Goal: Find specific page/section: Find specific page/section

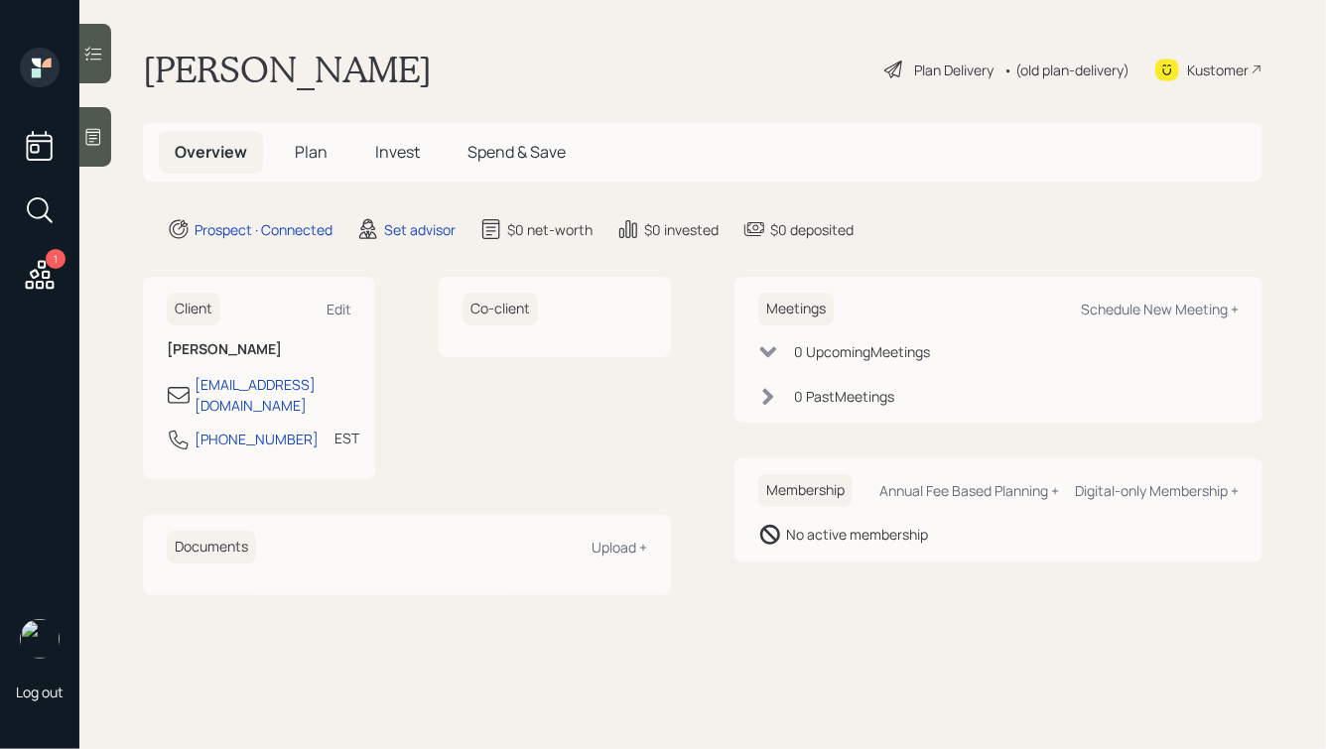
drag, startPoint x: 909, startPoint y: 237, endPoint x: 434, endPoint y: 53, distance: 509.9
click at [437, 53] on main "[PERSON_NAME] Plan Delivery • (old plan-delivery) Kustomer Overview Plan Invest…" at bounding box center [702, 374] width 1246 height 749
click at [434, 53] on div "[PERSON_NAME] Plan Delivery • (old plan-delivery) Kustomer" at bounding box center [702, 70] width 1119 height 44
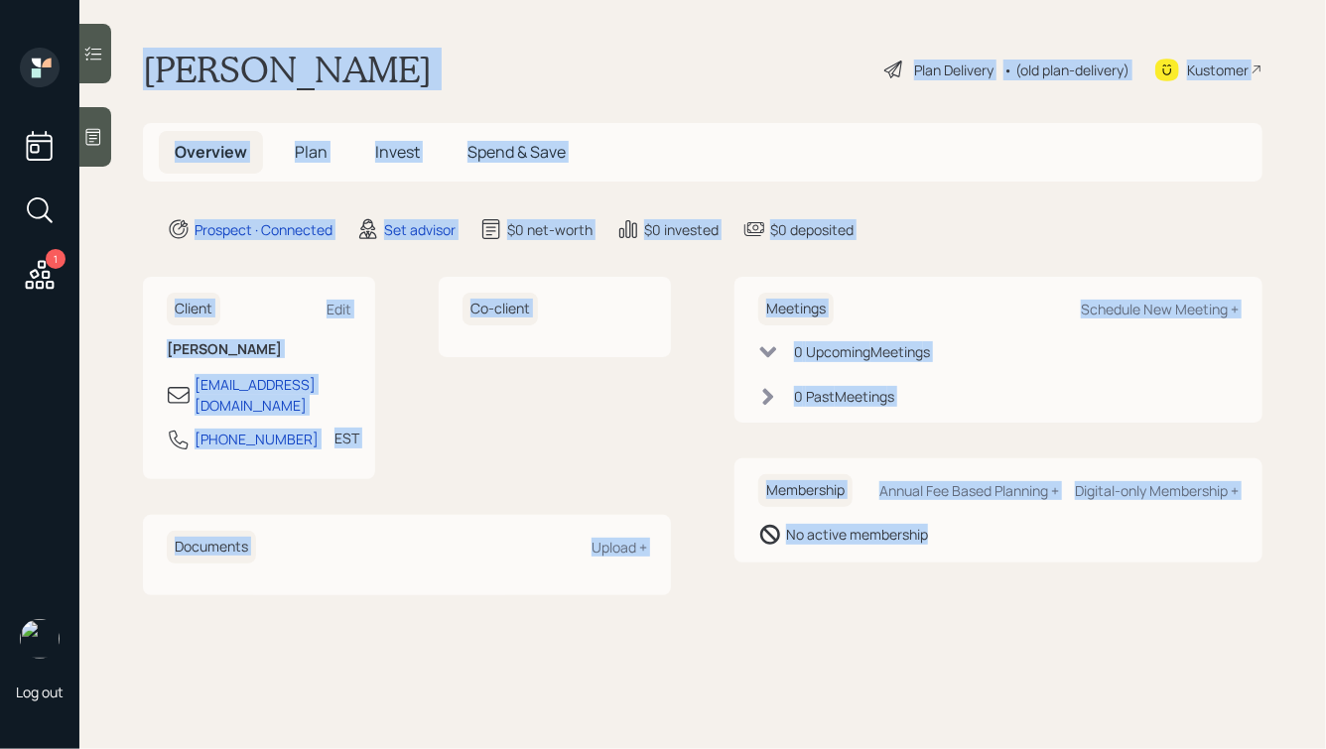
drag, startPoint x: 144, startPoint y: 61, endPoint x: 812, endPoint y: 592, distance: 853.8
click at [813, 593] on main "[PERSON_NAME] Plan Delivery • (old plan-delivery) Kustomer Overview Plan Invest…" at bounding box center [702, 374] width 1246 height 749
click at [812, 592] on main "[PERSON_NAME] Plan Delivery • (old plan-delivery) Kustomer Overview Plan Invest…" at bounding box center [702, 374] width 1246 height 749
drag, startPoint x: 149, startPoint y: 68, endPoint x: 842, endPoint y: 570, distance: 854.9
click at [841, 578] on main "[PERSON_NAME] Plan Delivery • (old plan-delivery) Kustomer Overview Plan Invest…" at bounding box center [702, 374] width 1246 height 749
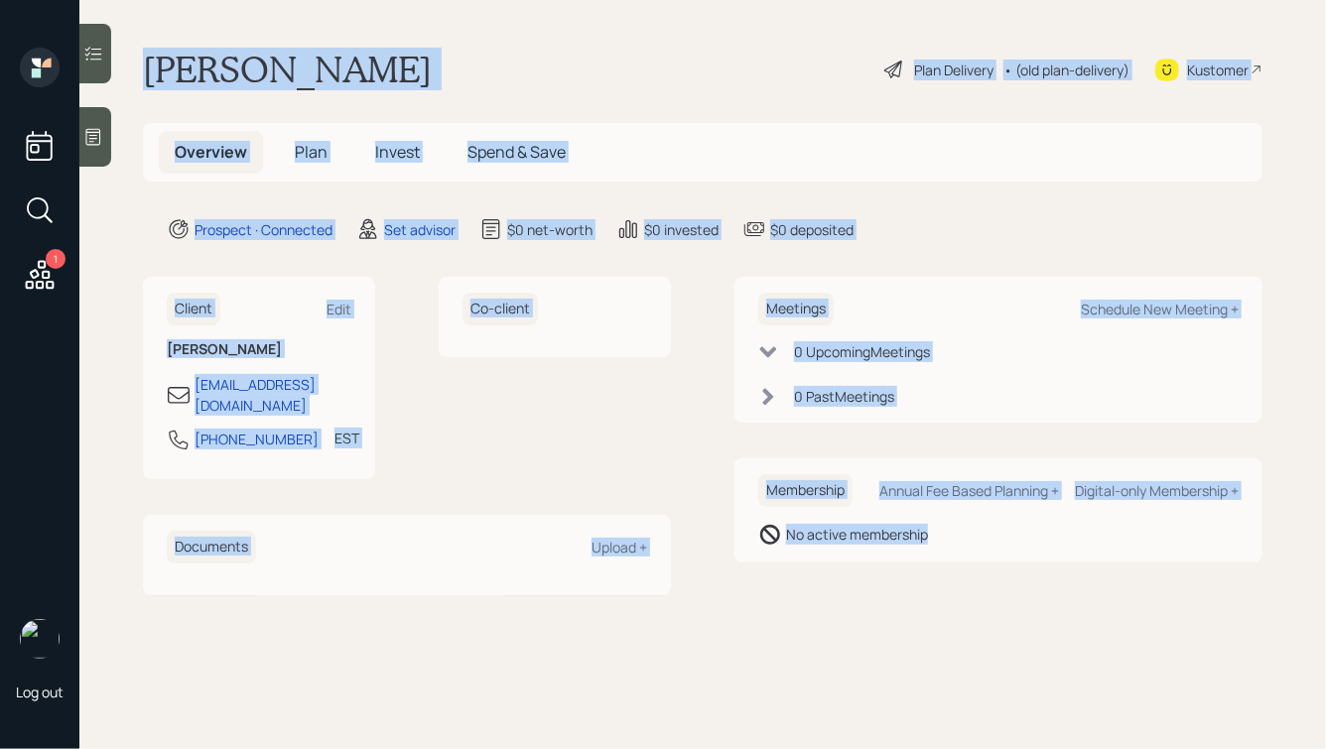
click at [829, 536] on div "No active membership" at bounding box center [857, 534] width 142 height 21
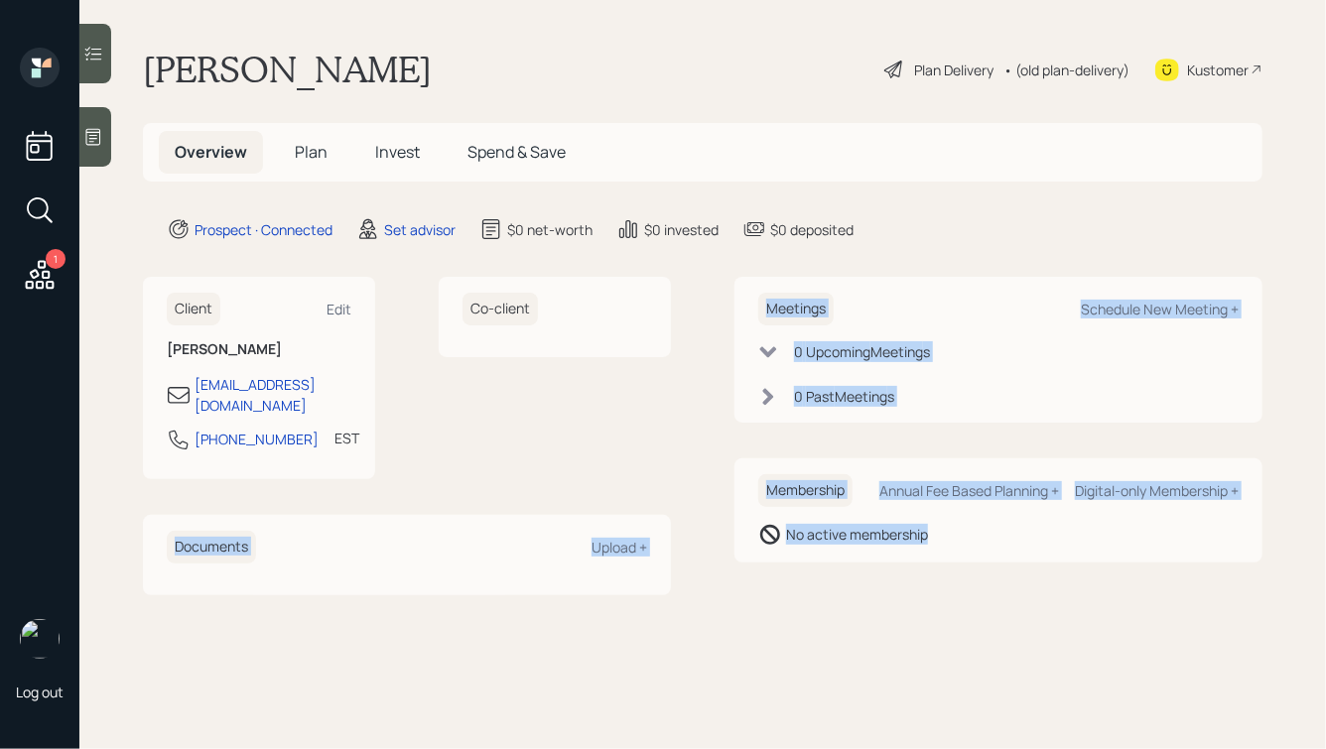
drag, startPoint x: 936, startPoint y: 551, endPoint x: 506, endPoint y: 209, distance: 548.8
click at [507, 223] on main "[PERSON_NAME] Plan Delivery • (old plan-delivery) Kustomer Overview Plan Invest…" at bounding box center [702, 374] width 1246 height 749
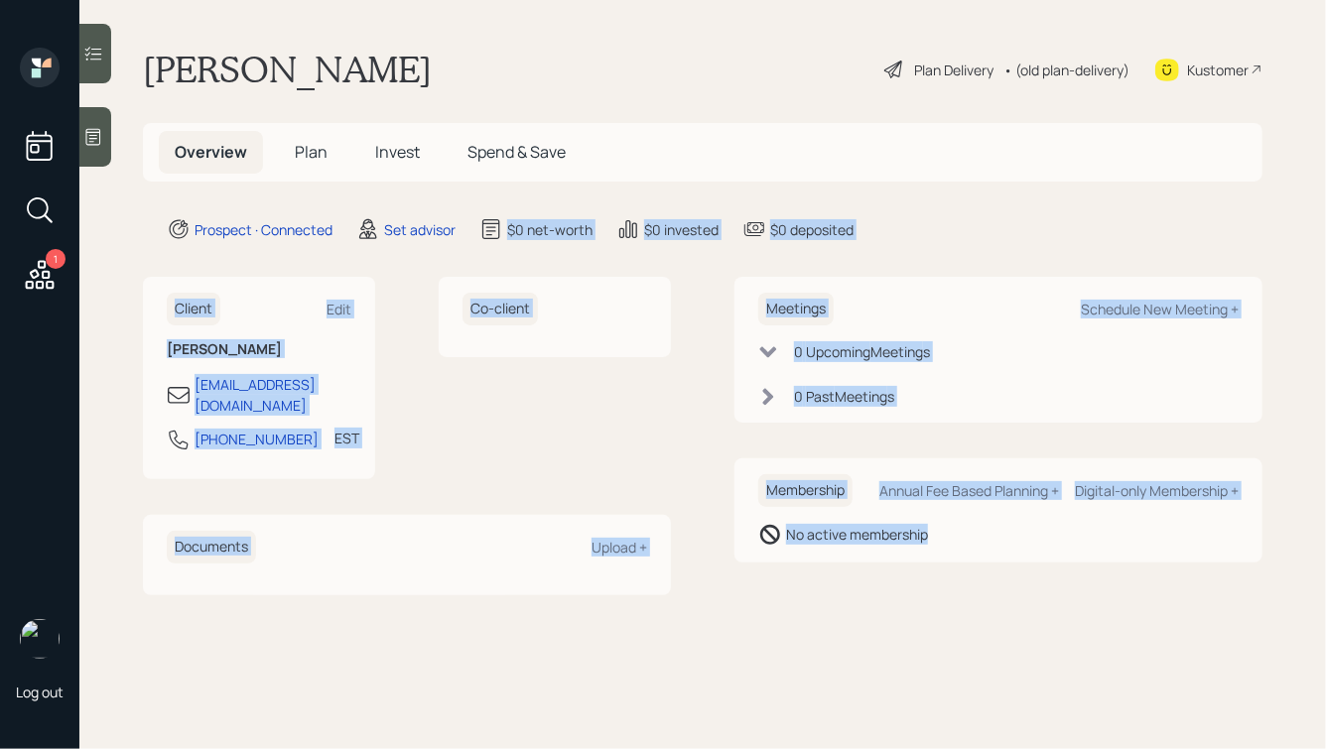
click at [621, 245] on main "[PERSON_NAME] Plan Delivery • (old plan-delivery) Kustomer Overview Plan Invest…" at bounding box center [702, 374] width 1246 height 749
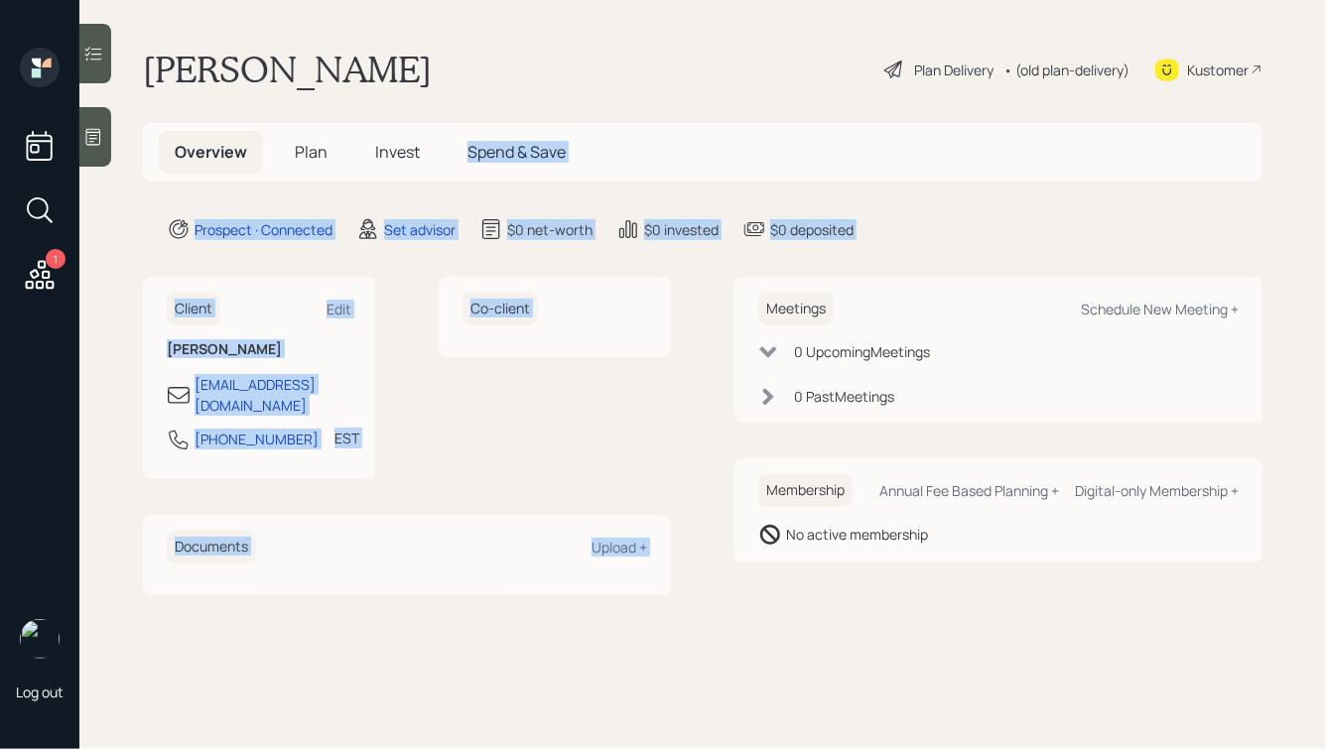
drag, startPoint x: 912, startPoint y: 247, endPoint x: 524, endPoint y: 119, distance: 408.6
click at [524, 119] on main "[PERSON_NAME] Plan Delivery • (old plan-delivery) Kustomer Overview Plan Invest…" at bounding box center [702, 374] width 1246 height 749
click at [515, 112] on main "[PERSON_NAME] Plan Delivery • (old plan-delivery) Kustomer Overview Plan Invest…" at bounding box center [702, 374] width 1246 height 749
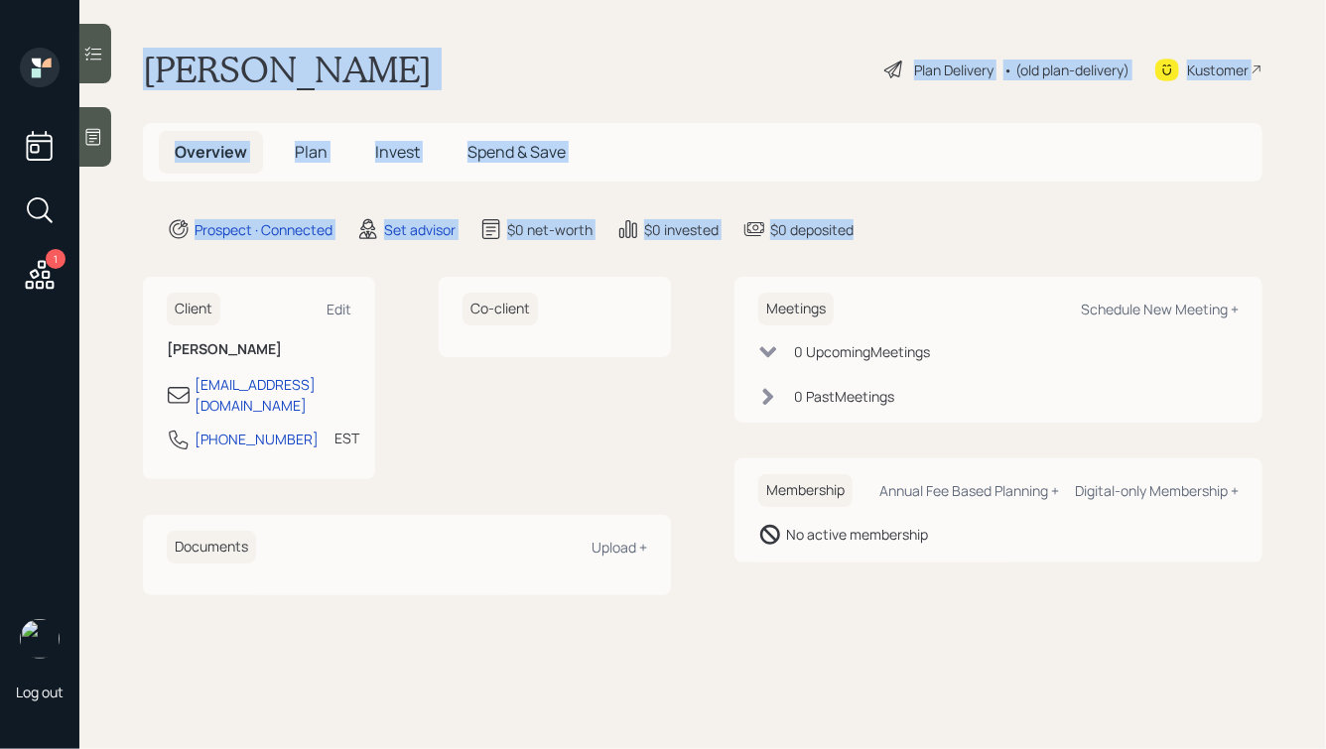
drag, startPoint x: 148, startPoint y: 59, endPoint x: 866, endPoint y: 229, distance: 738.5
click at [866, 229] on main "[PERSON_NAME] Plan Delivery • (old plan-delivery) Kustomer Overview Plan Invest…" at bounding box center [702, 374] width 1246 height 749
click at [866, 229] on div "Prospect · Connected Set advisor $0 net-worth $0 invested $0 deposited" at bounding box center [715, 229] width 1096 height 24
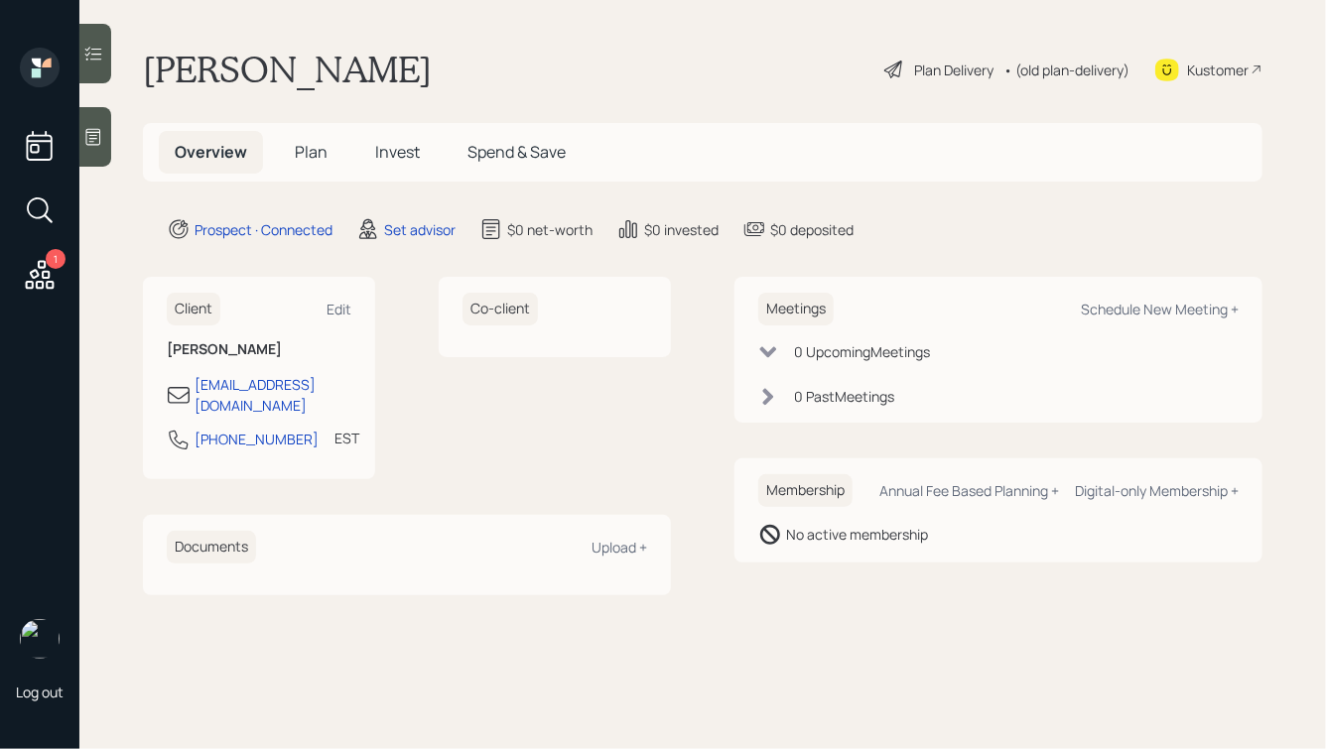
drag, startPoint x: 914, startPoint y: 242, endPoint x: 597, endPoint y: 65, distance: 363.0
click at [599, 72] on main "[PERSON_NAME] Plan Delivery • (old plan-delivery) Kustomer Overview Plan Invest…" at bounding box center [702, 374] width 1246 height 749
click at [597, 65] on div "[PERSON_NAME] Plan Delivery • (old plan-delivery) Kustomer" at bounding box center [702, 70] width 1119 height 44
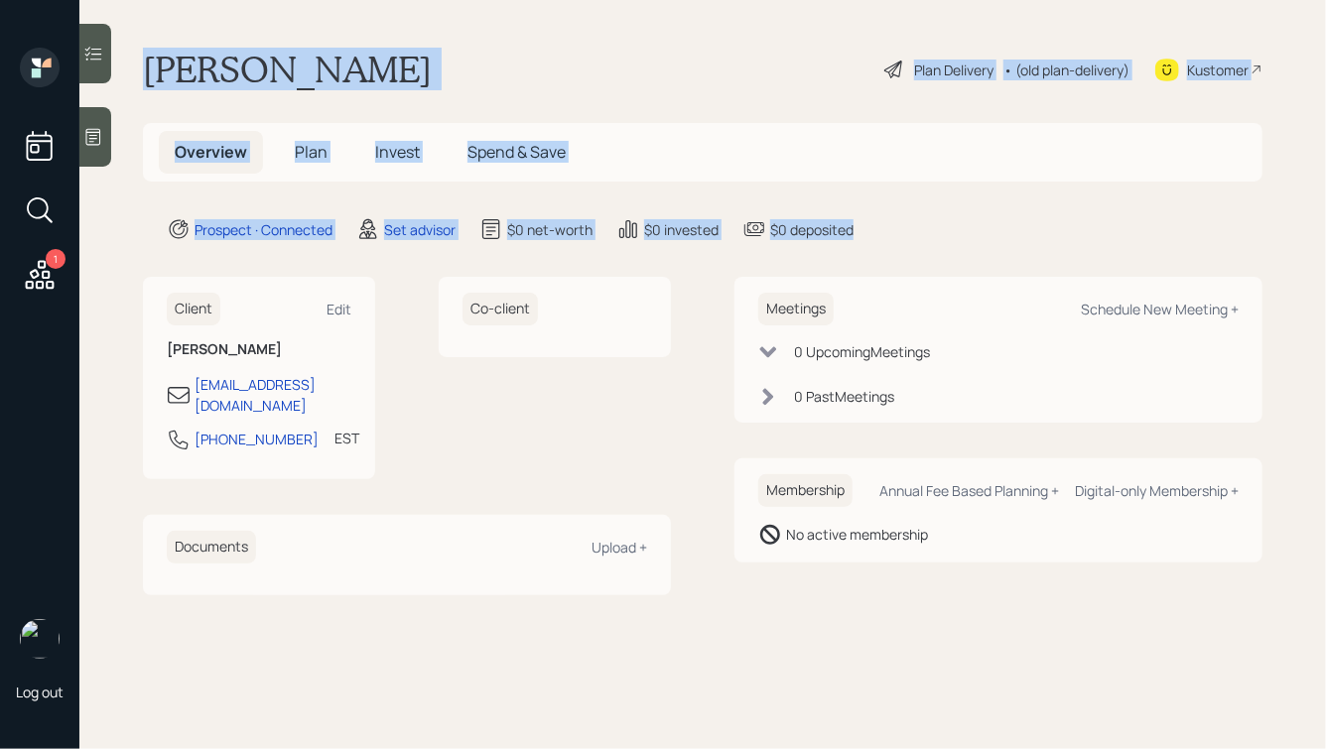
drag, startPoint x: 148, startPoint y: 66, endPoint x: 895, endPoint y: 235, distance: 766.1
click at [895, 235] on main "[PERSON_NAME] Plan Delivery • (old plan-delivery) Kustomer Overview Plan Invest…" at bounding box center [702, 374] width 1246 height 749
click at [895, 235] on div "Prospect · Connected Set advisor $0 net-worth $0 invested $0 deposited" at bounding box center [715, 229] width 1096 height 24
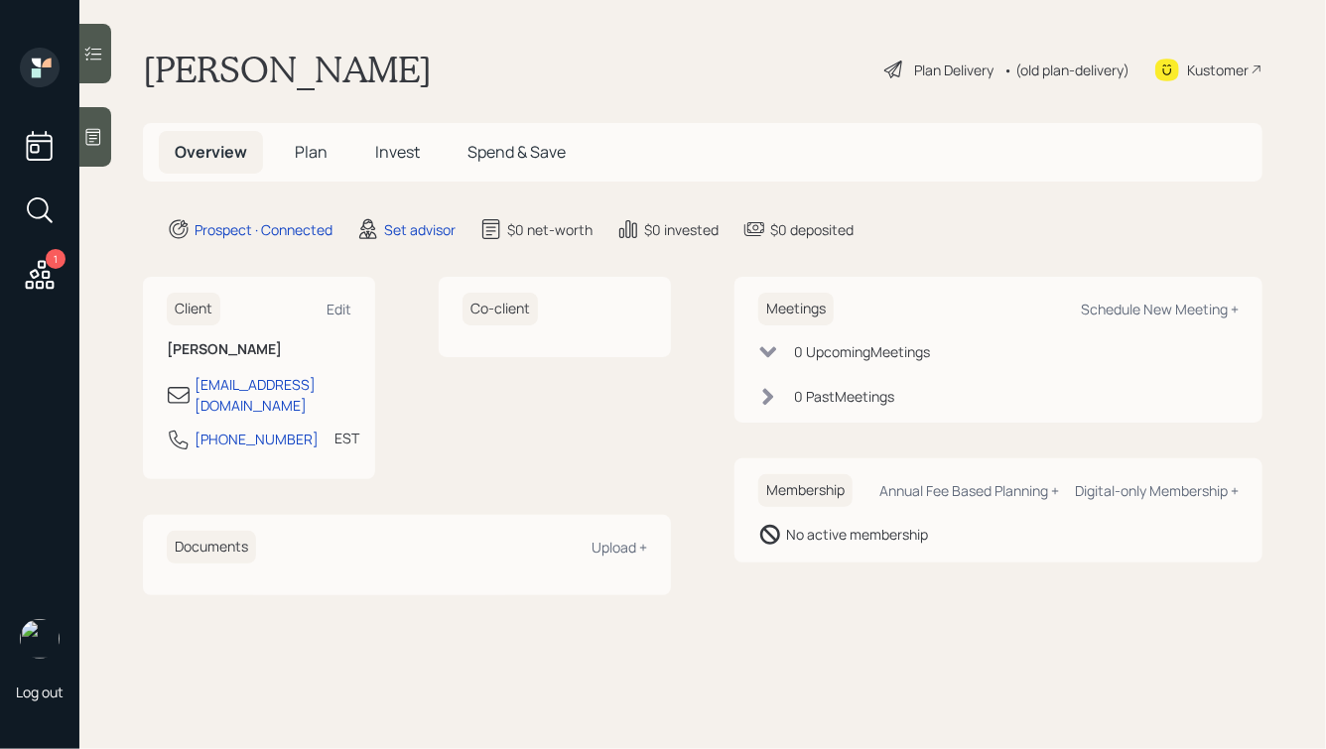
click at [97, 141] on icon at bounding box center [93, 137] width 20 height 20
